Goal: Transaction & Acquisition: Purchase product/service

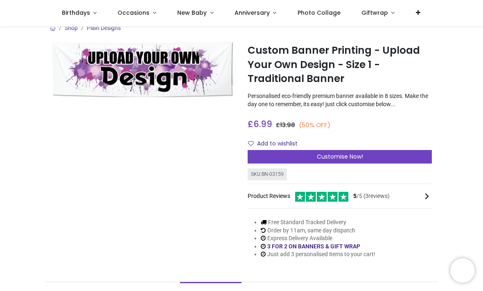
scroll to position [5, 0]
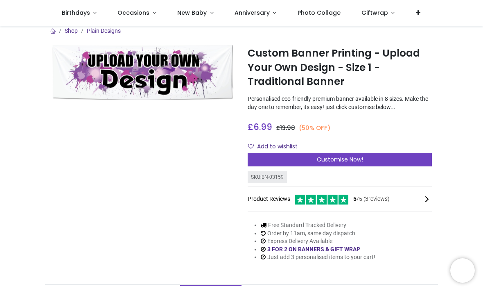
scroll to position [0, 0]
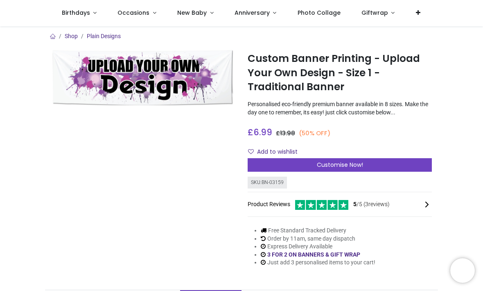
click at [364, 170] on div "Customise Now!" at bounding box center [340, 165] width 184 height 14
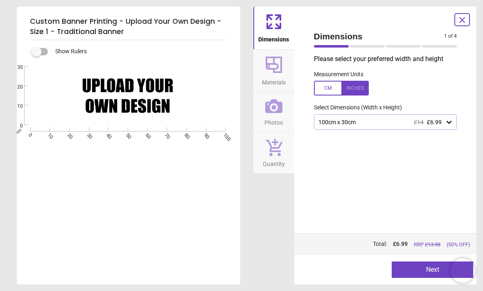
click at [440, 119] on span "£6.99" at bounding box center [434, 122] width 15 height 7
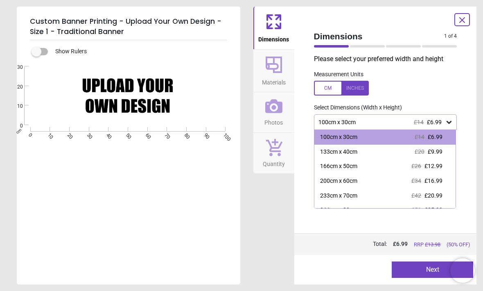
click at [435, 149] on span "£9.99" at bounding box center [435, 151] width 15 height 7
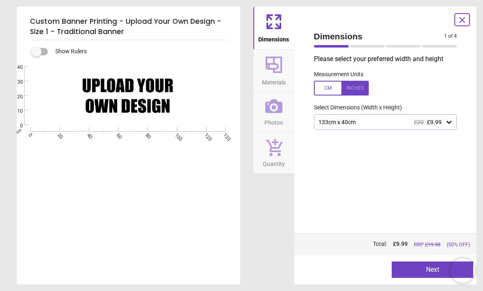
click at [278, 70] on icon at bounding box center [274, 65] width 20 height 20
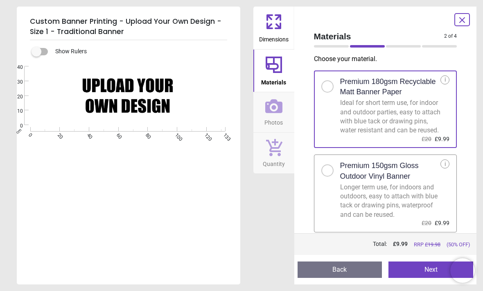
scroll to position [5, 0]
click at [415, 274] on button "Next" at bounding box center [431, 269] width 85 height 16
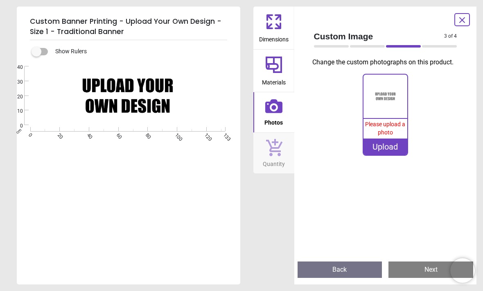
click at [414, 272] on button "Next" at bounding box center [431, 269] width 85 height 16
click at [408, 273] on button "Next" at bounding box center [431, 269] width 85 height 16
click at [416, 270] on button "Next" at bounding box center [431, 269] width 85 height 16
click at [266, 160] on span "Quantity" at bounding box center [274, 162] width 22 height 12
